Goal: Task Accomplishment & Management: Use online tool/utility

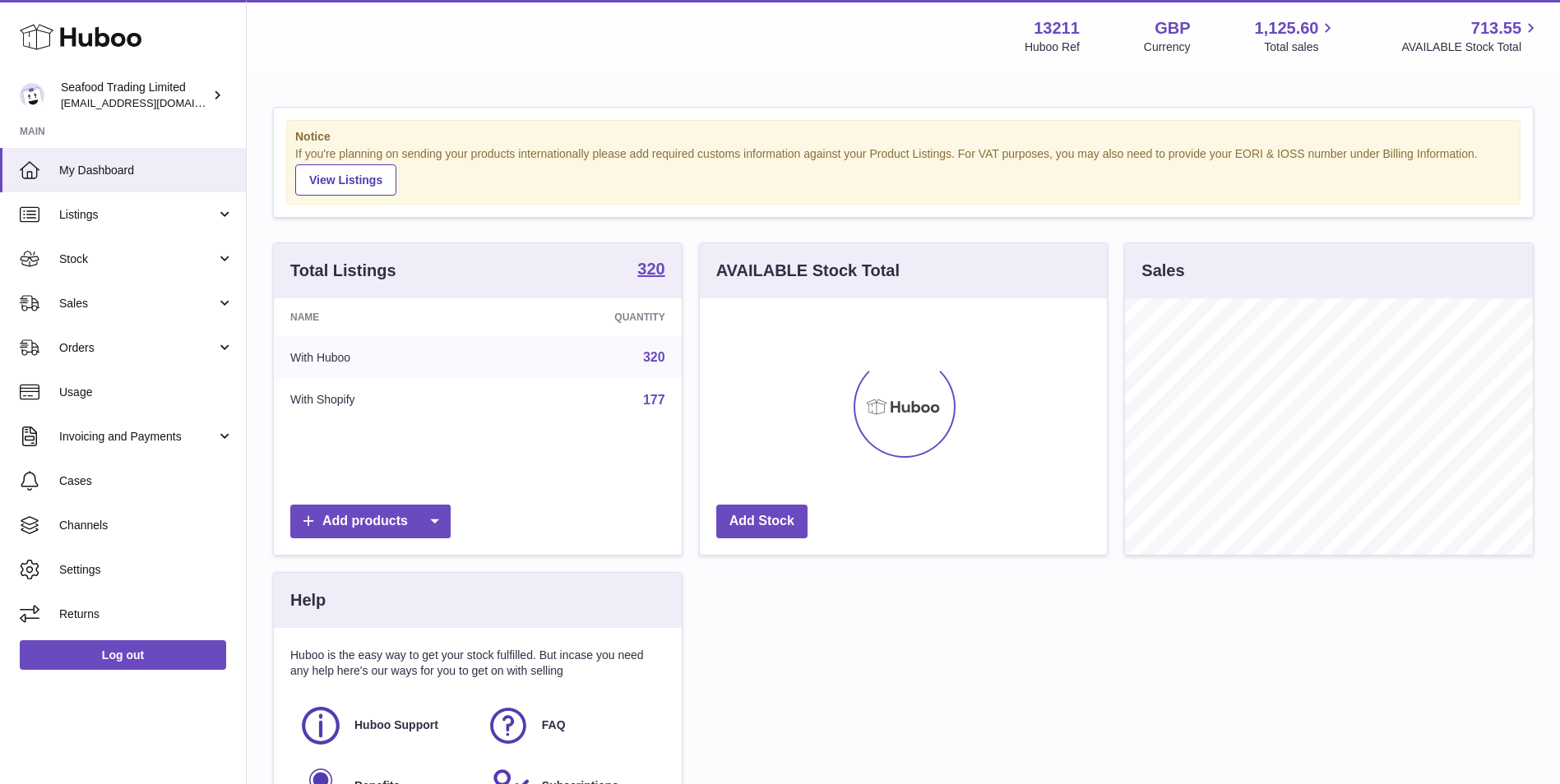
scroll to position [256, 407]
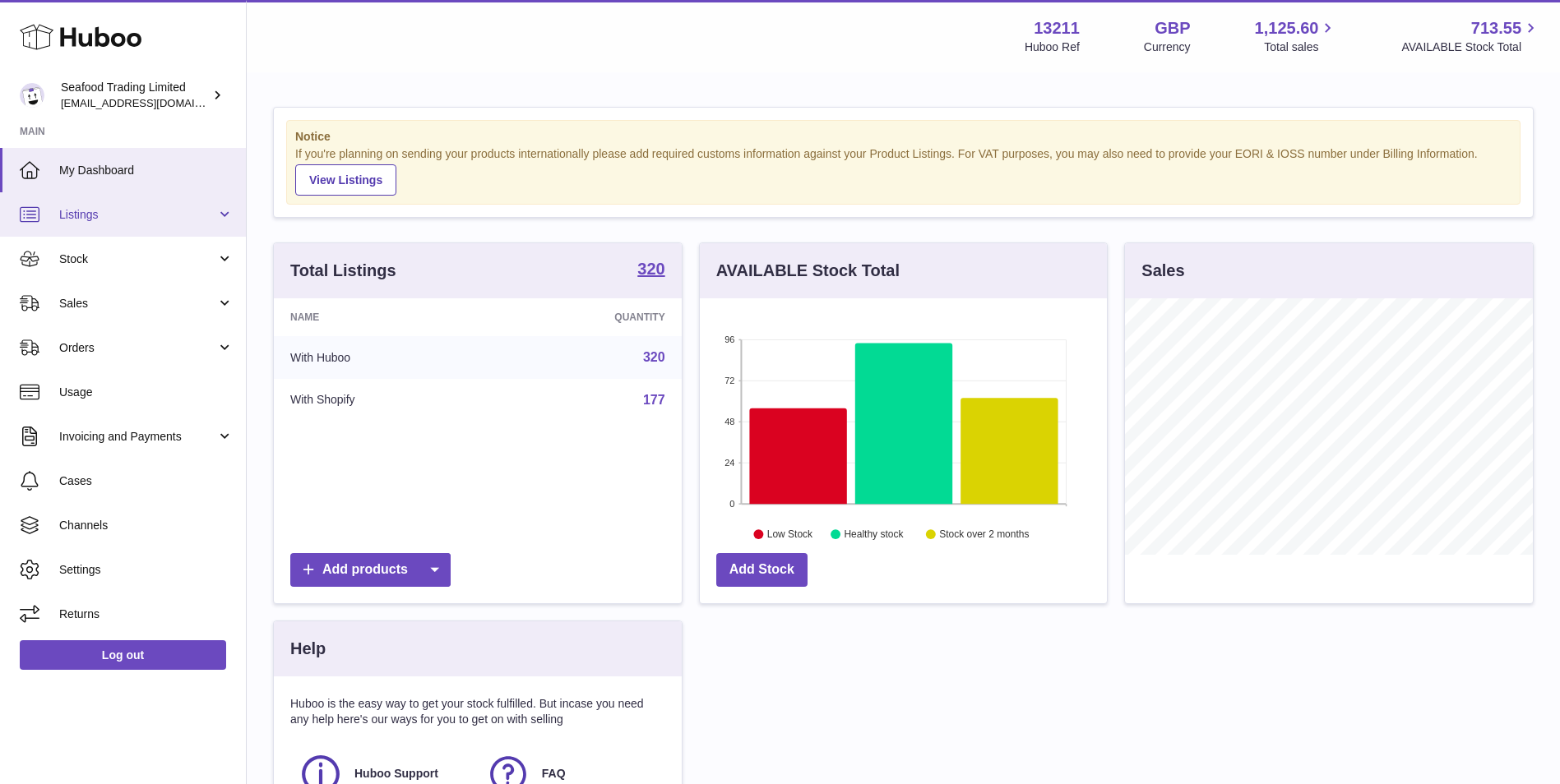
click at [189, 228] on link "Listings" at bounding box center [123, 214] width 246 height 44
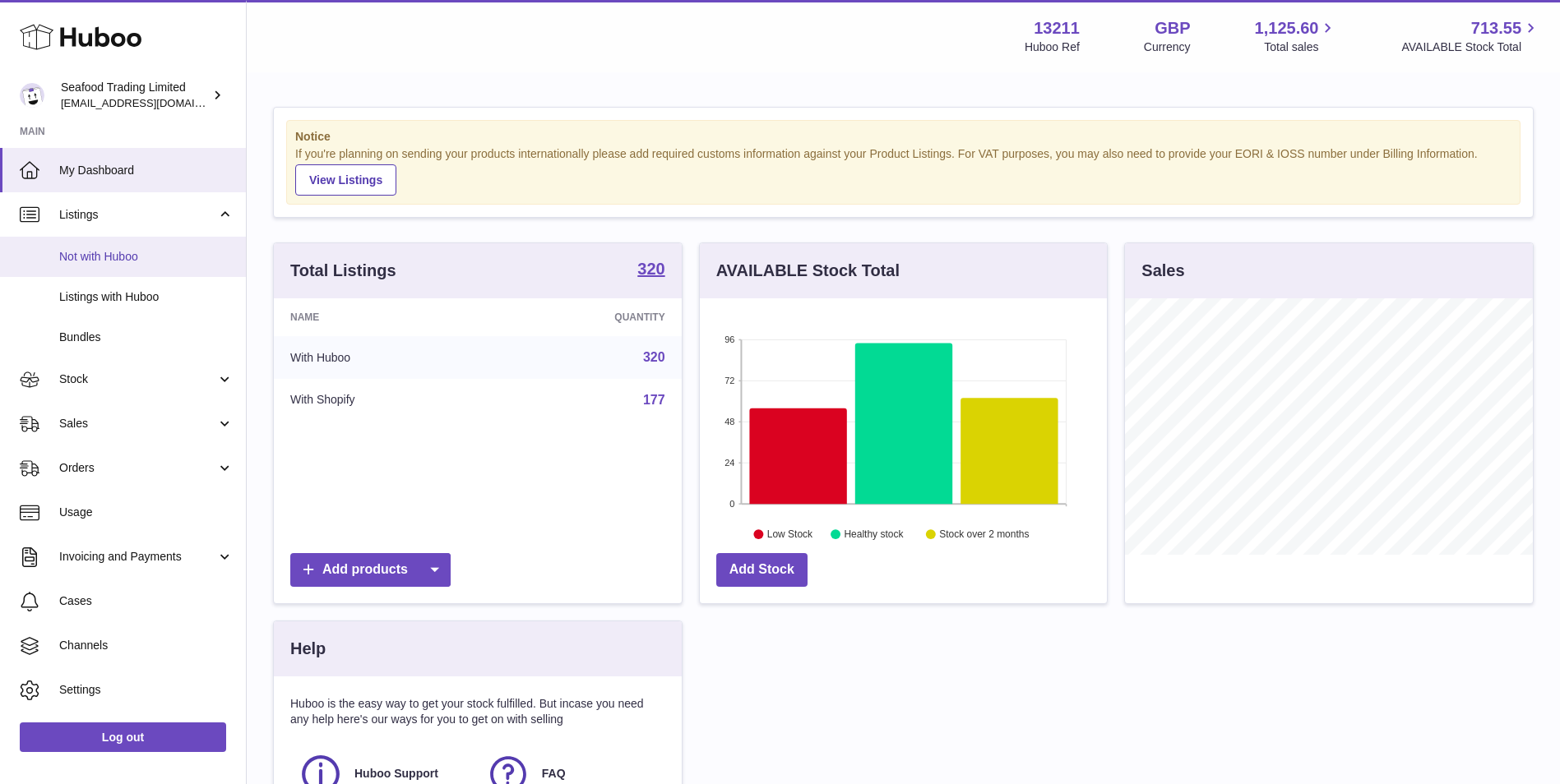
click at [174, 250] on span "Not with Huboo" at bounding box center [146, 256] width 174 height 16
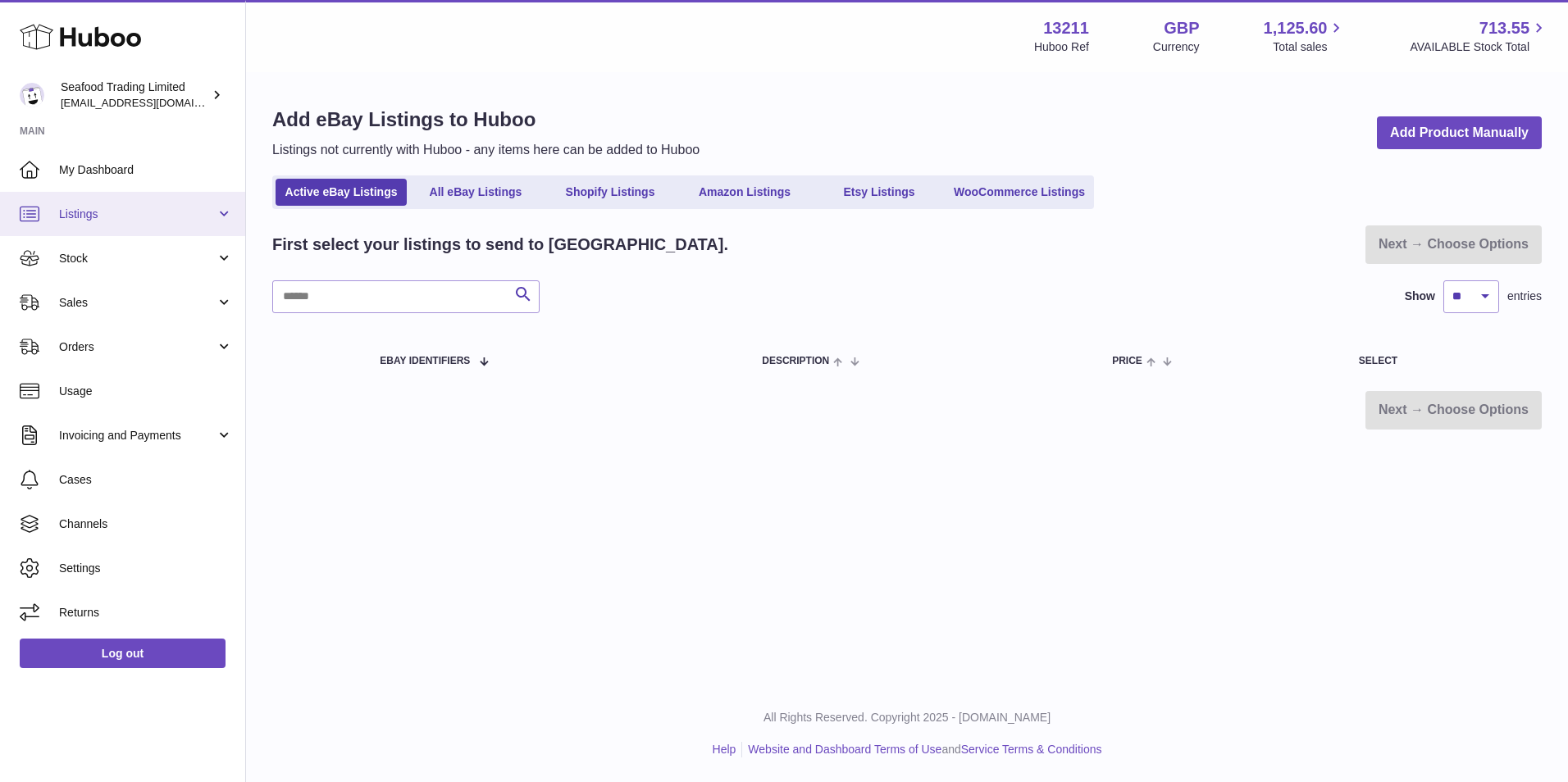
click at [175, 218] on span "Listings" at bounding box center [137, 214] width 157 height 16
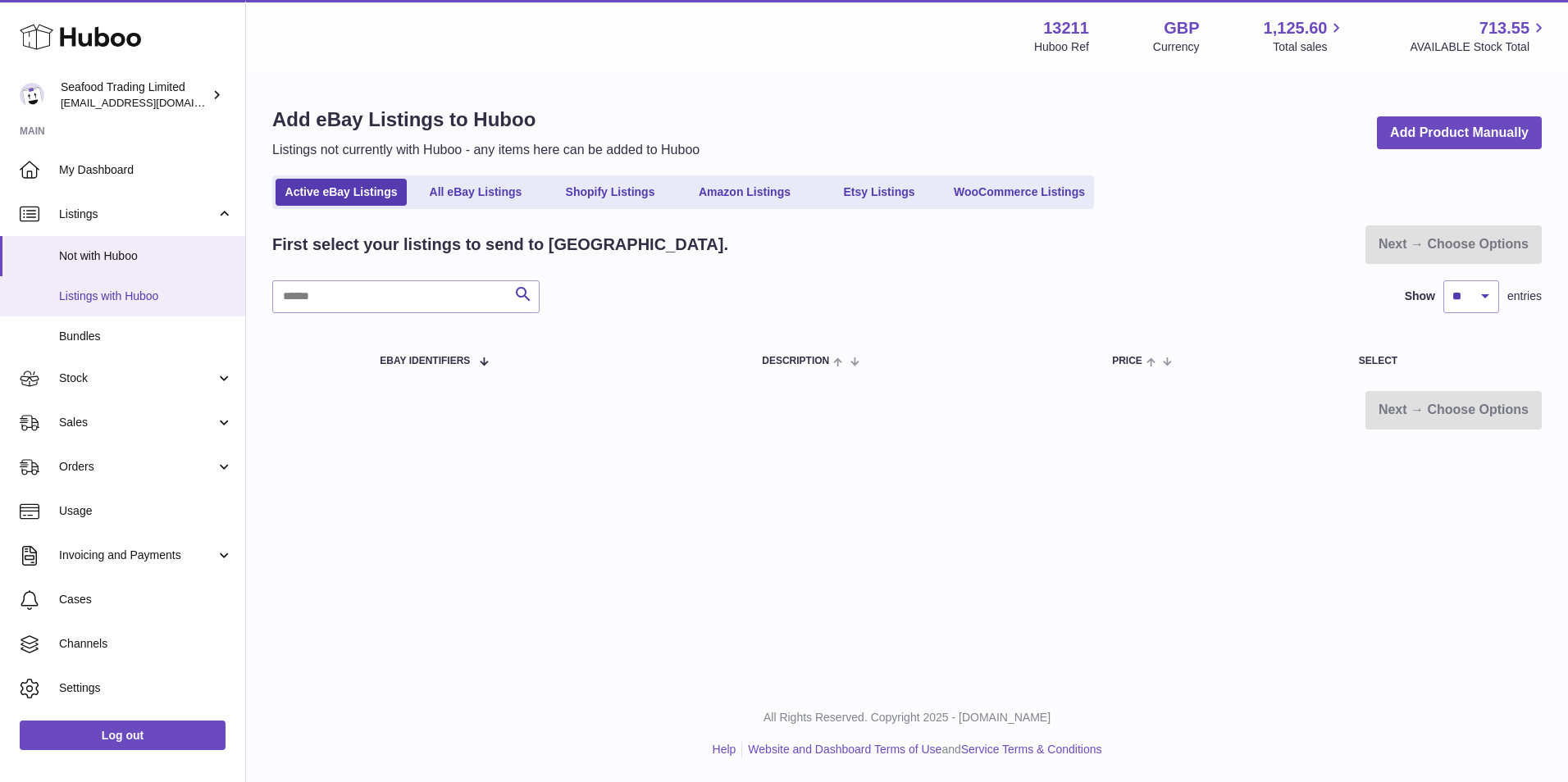
click at [148, 297] on span "Listings with Huboo" at bounding box center [146, 296] width 174 height 16
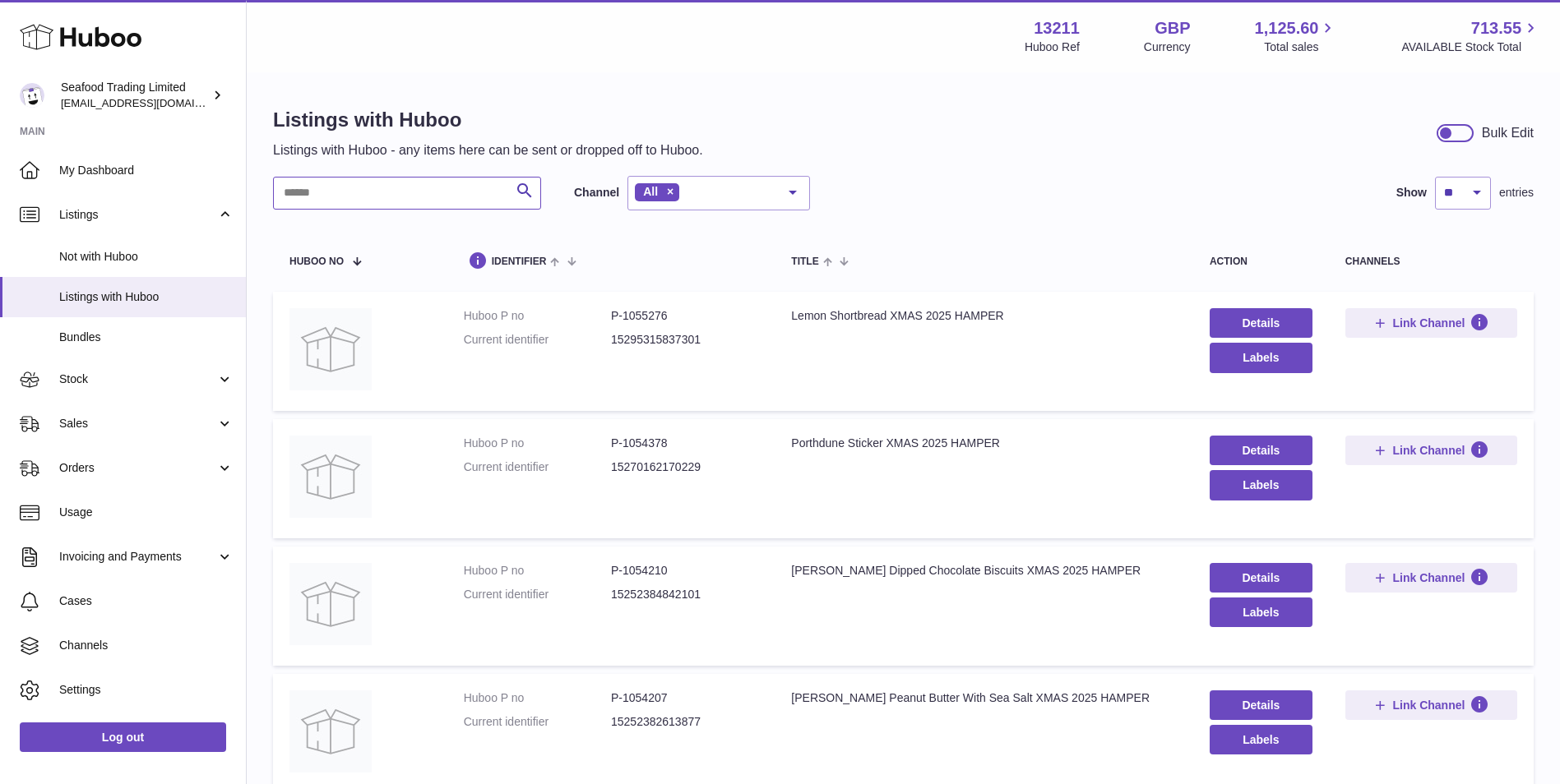
click at [398, 200] on input "text" at bounding box center [407, 193] width 269 height 33
click at [401, 200] on input "text" at bounding box center [407, 193] width 269 height 33
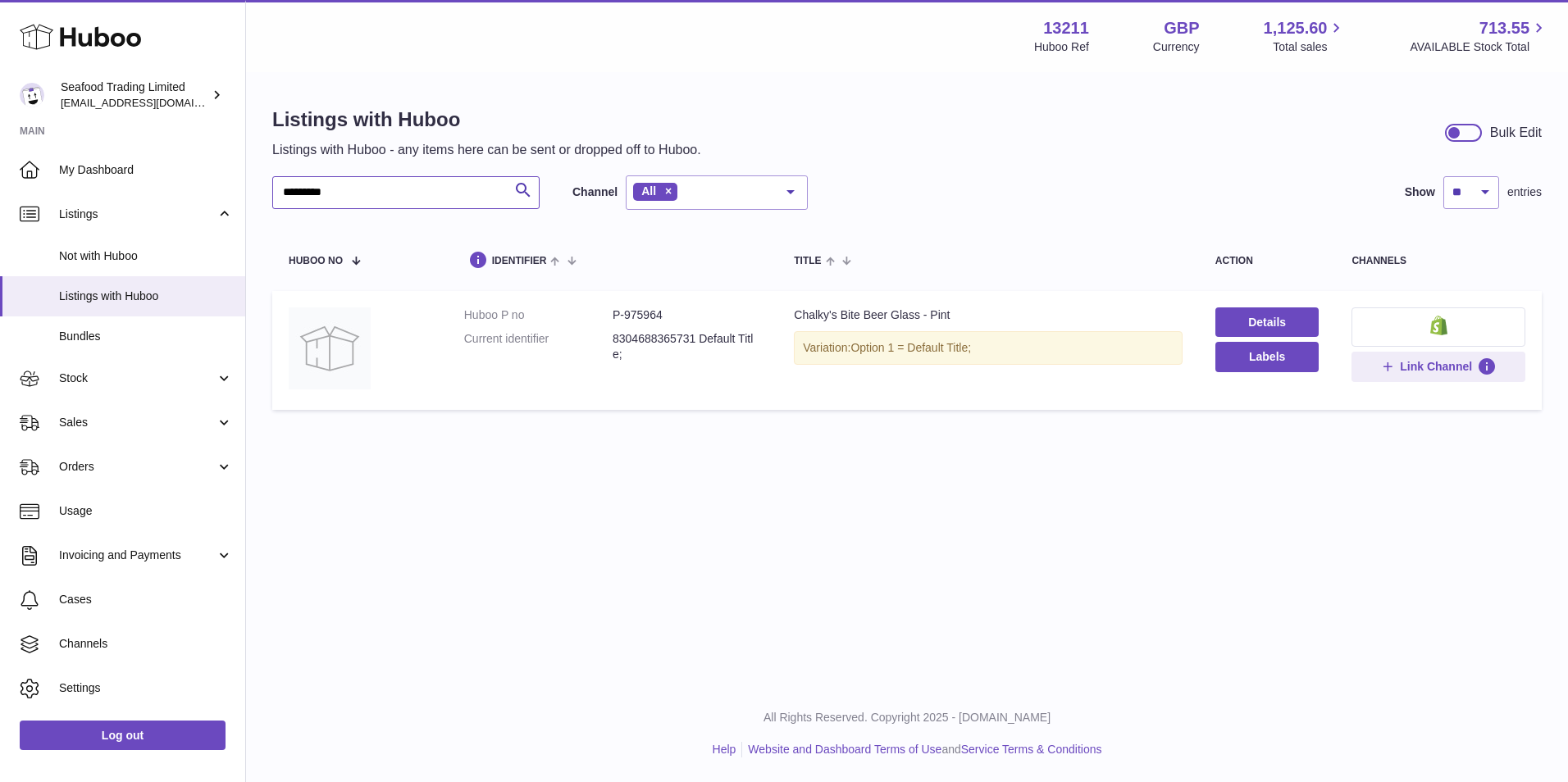
type input "*********"
click at [652, 315] on dd "P-975964" at bounding box center [687, 315] width 148 height 16
copy dd "975964"
